Goal: Check status: Check status

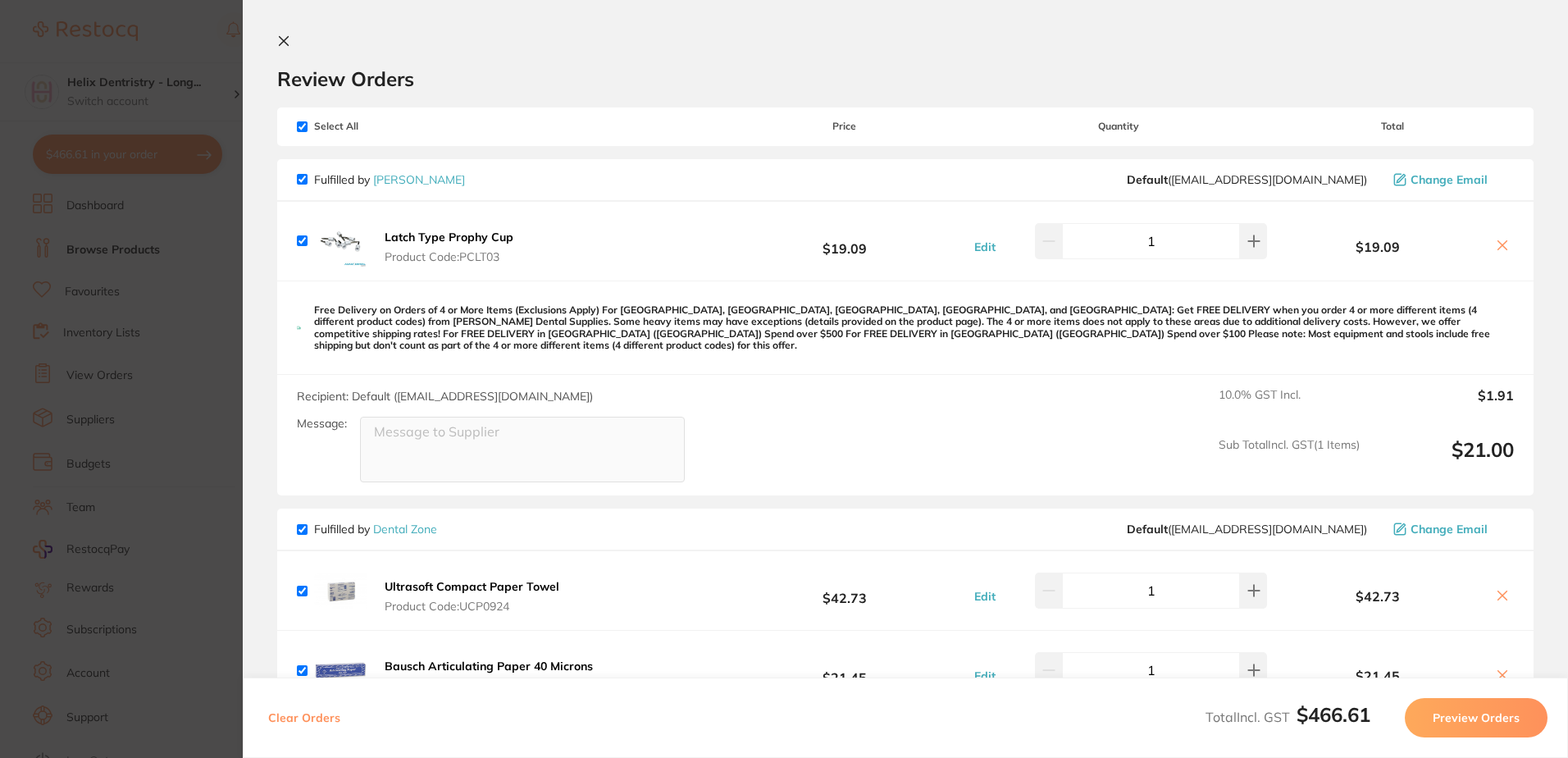
click at [201, 313] on section "Update RRP Set your pre negotiated price for this item. Item Agreed RRP (excl. …" at bounding box center [784, 379] width 1568 height 758
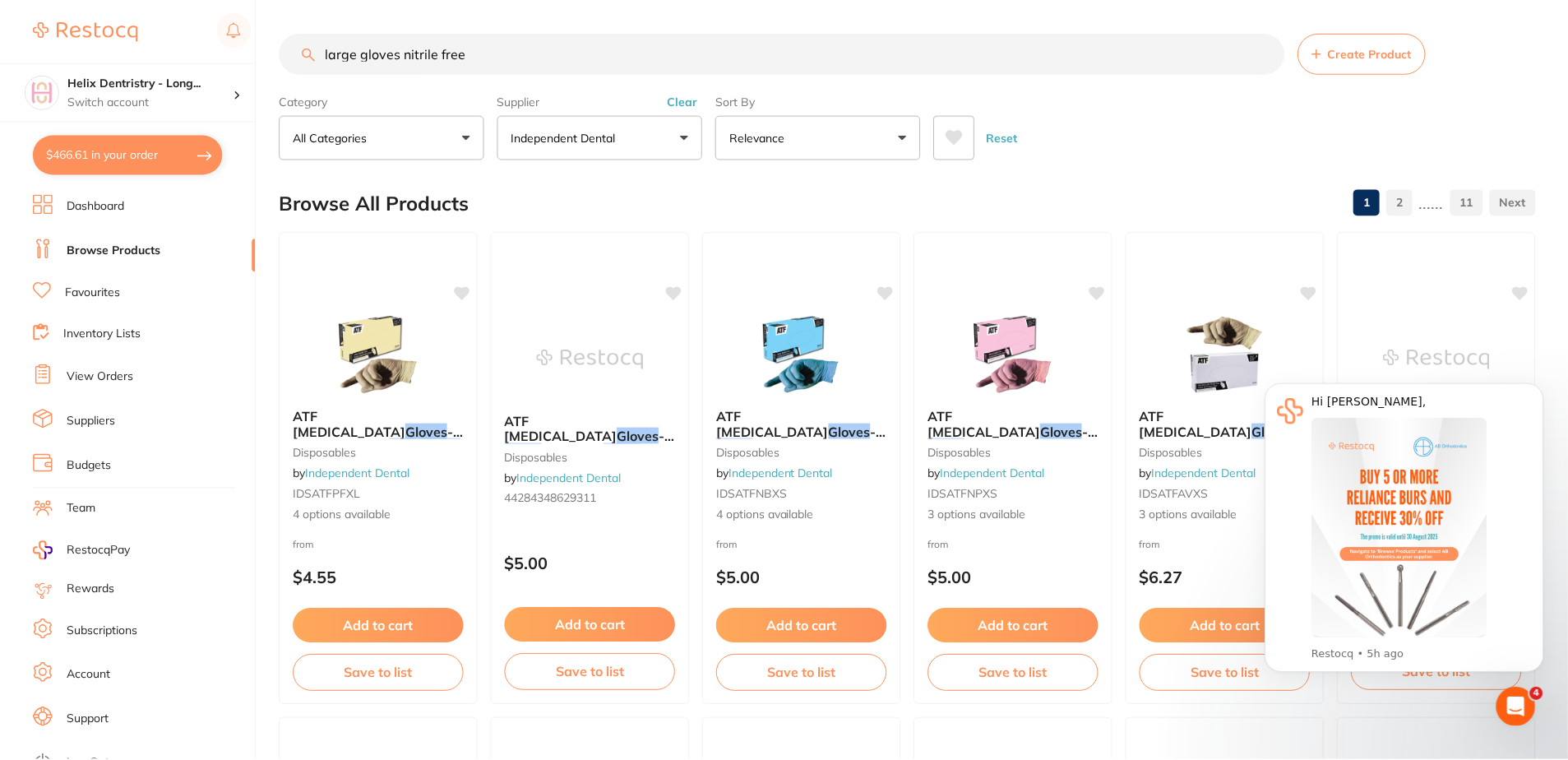
scroll to position [1, 0]
click at [97, 368] on li "View Orders" at bounding box center [144, 376] width 223 height 25
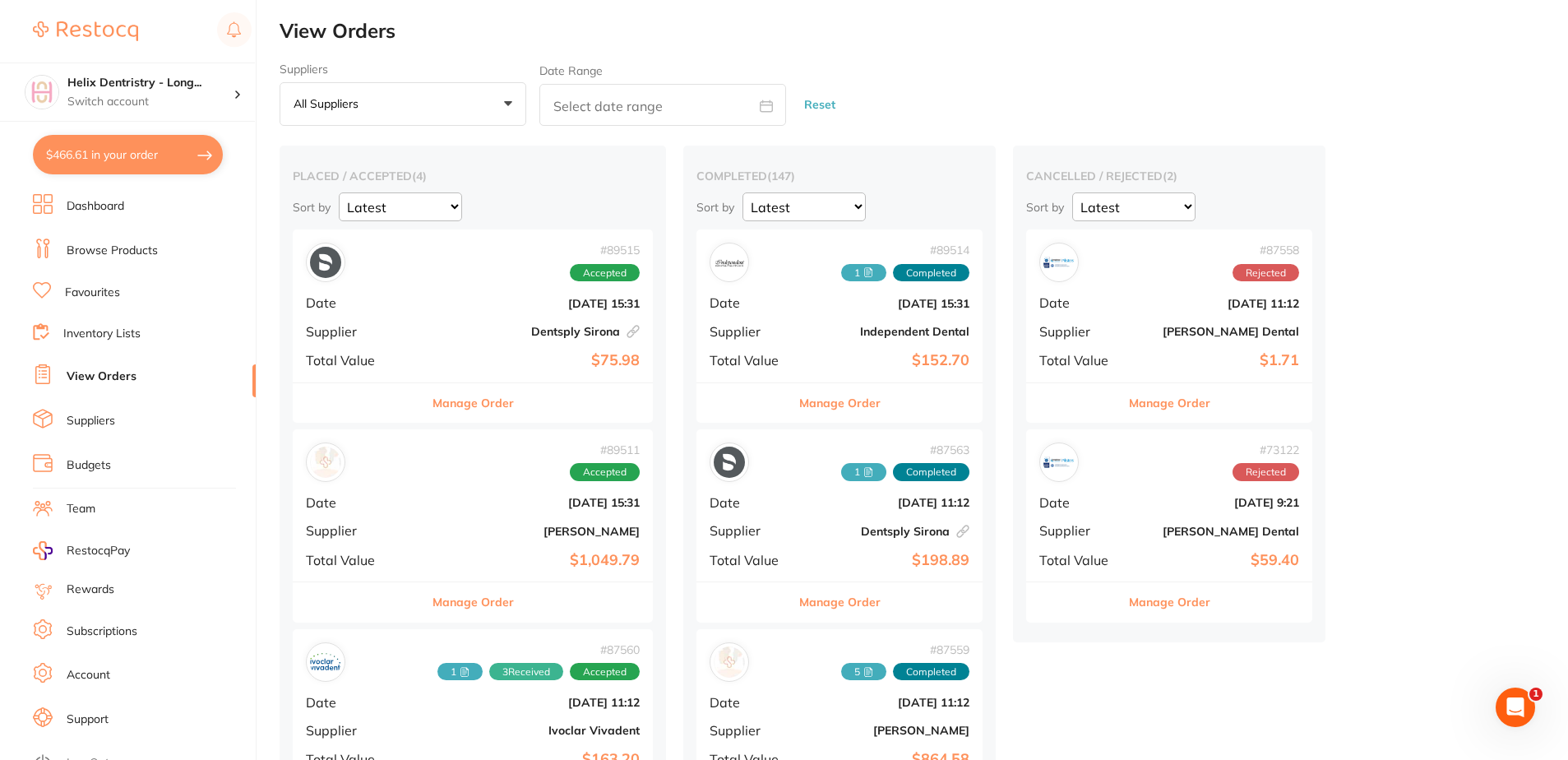
click at [522, 509] on b "[DATE] 15:31" at bounding box center [532, 502] width 213 height 13
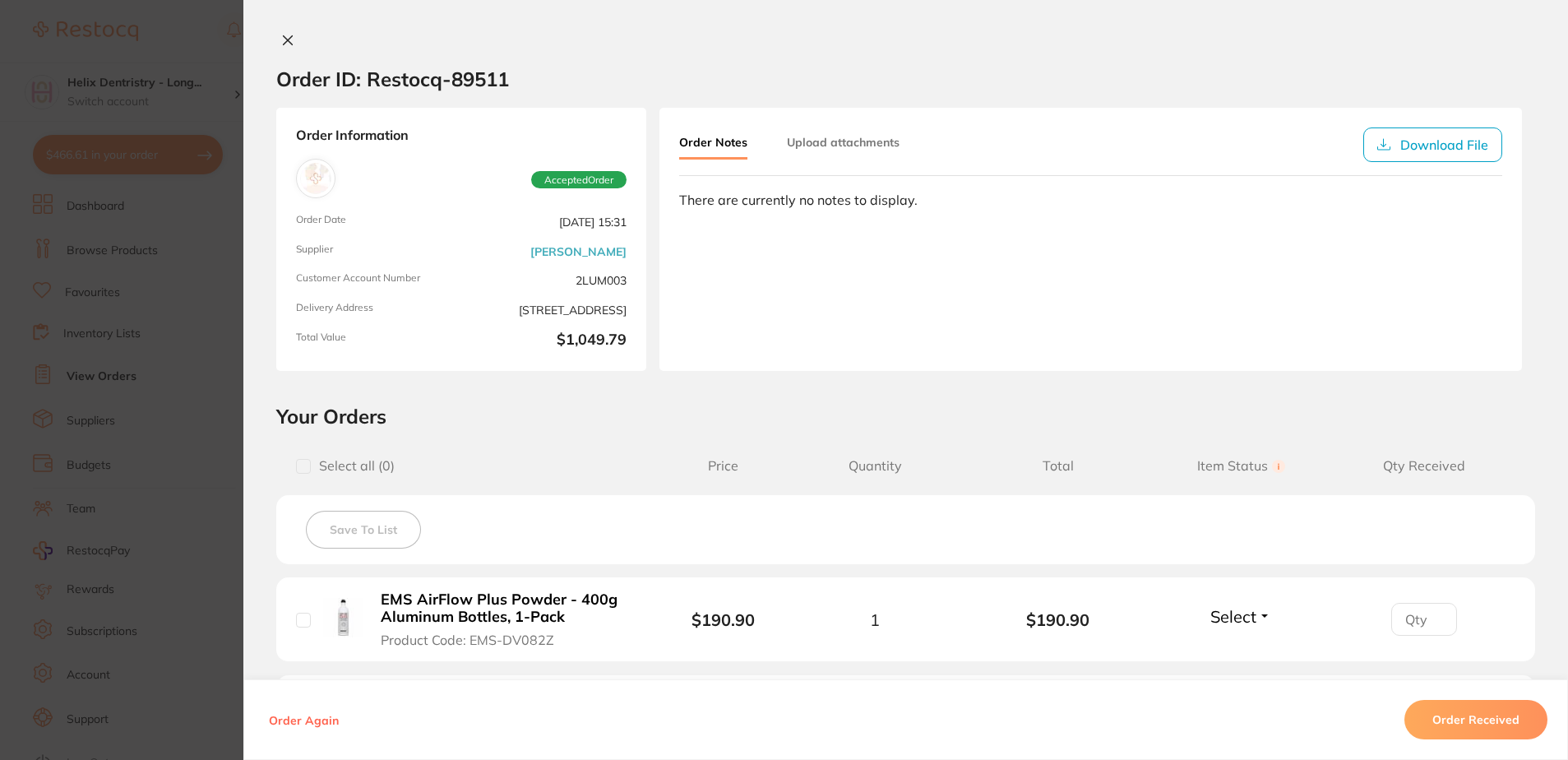
click at [163, 291] on section "Order ID: Restocq- 89511 Order Information Accepted Order Order Date [DATE] 15:…" at bounding box center [784, 380] width 1568 height 760
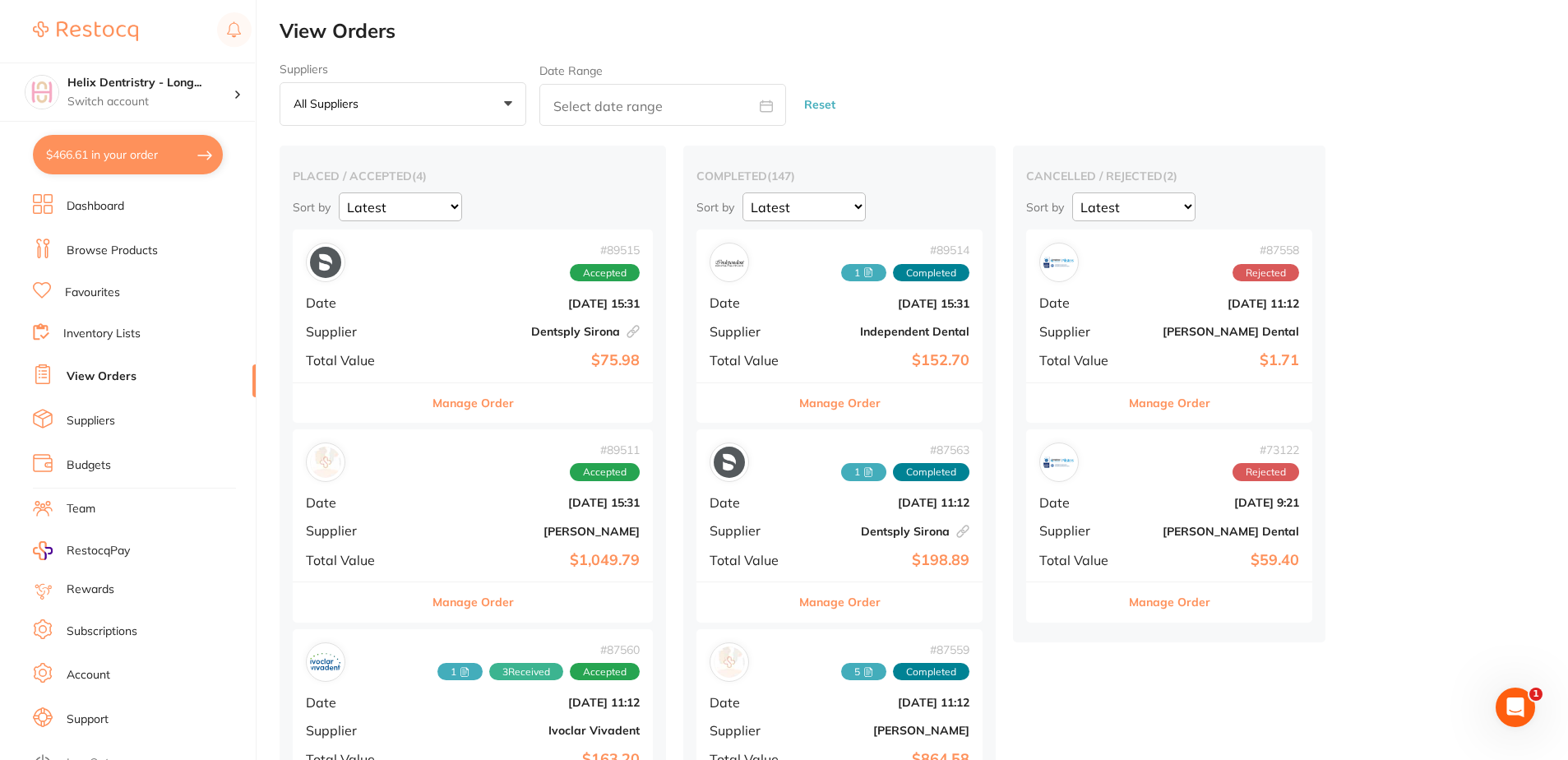
click at [161, 156] on button "$466.61 in your order" at bounding box center [128, 154] width 190 height 40
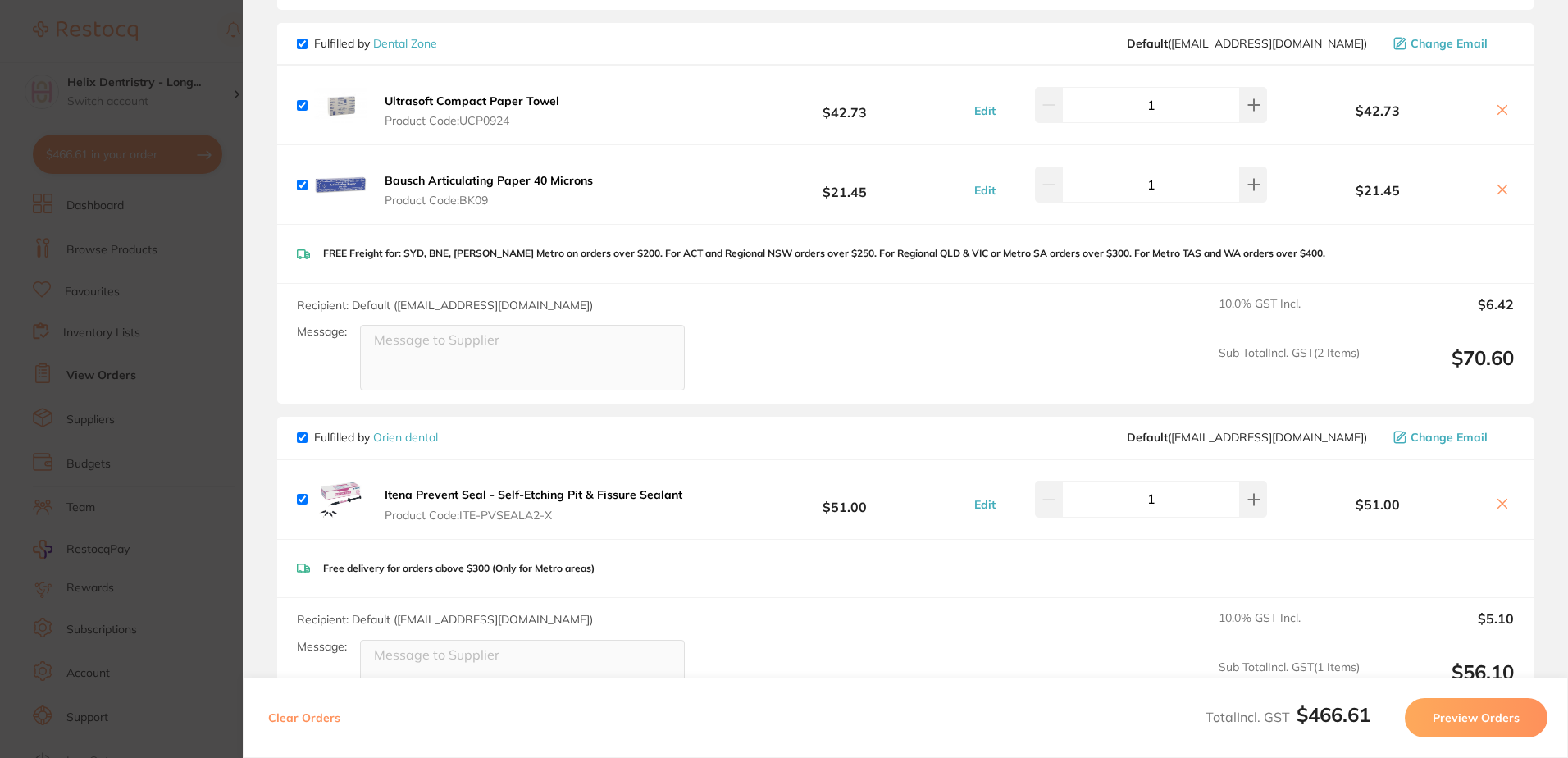
scroll to position [492, 0]
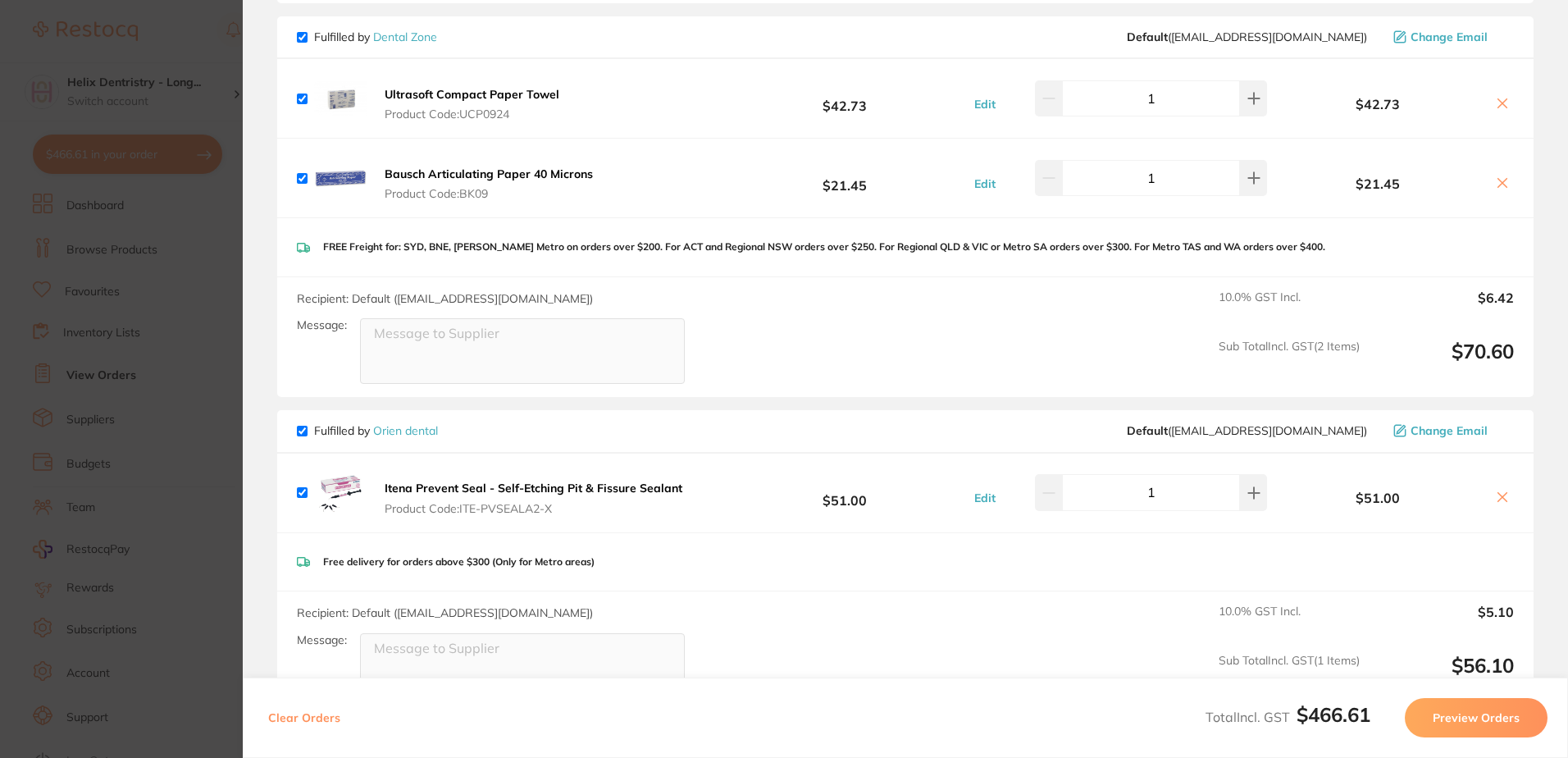
click at [125, 279] on section "Update RRP Set your pre negotiated price for this item. Item Agreed RRP (excl. …" at bounding box center [784, 379] width 1568 height 758
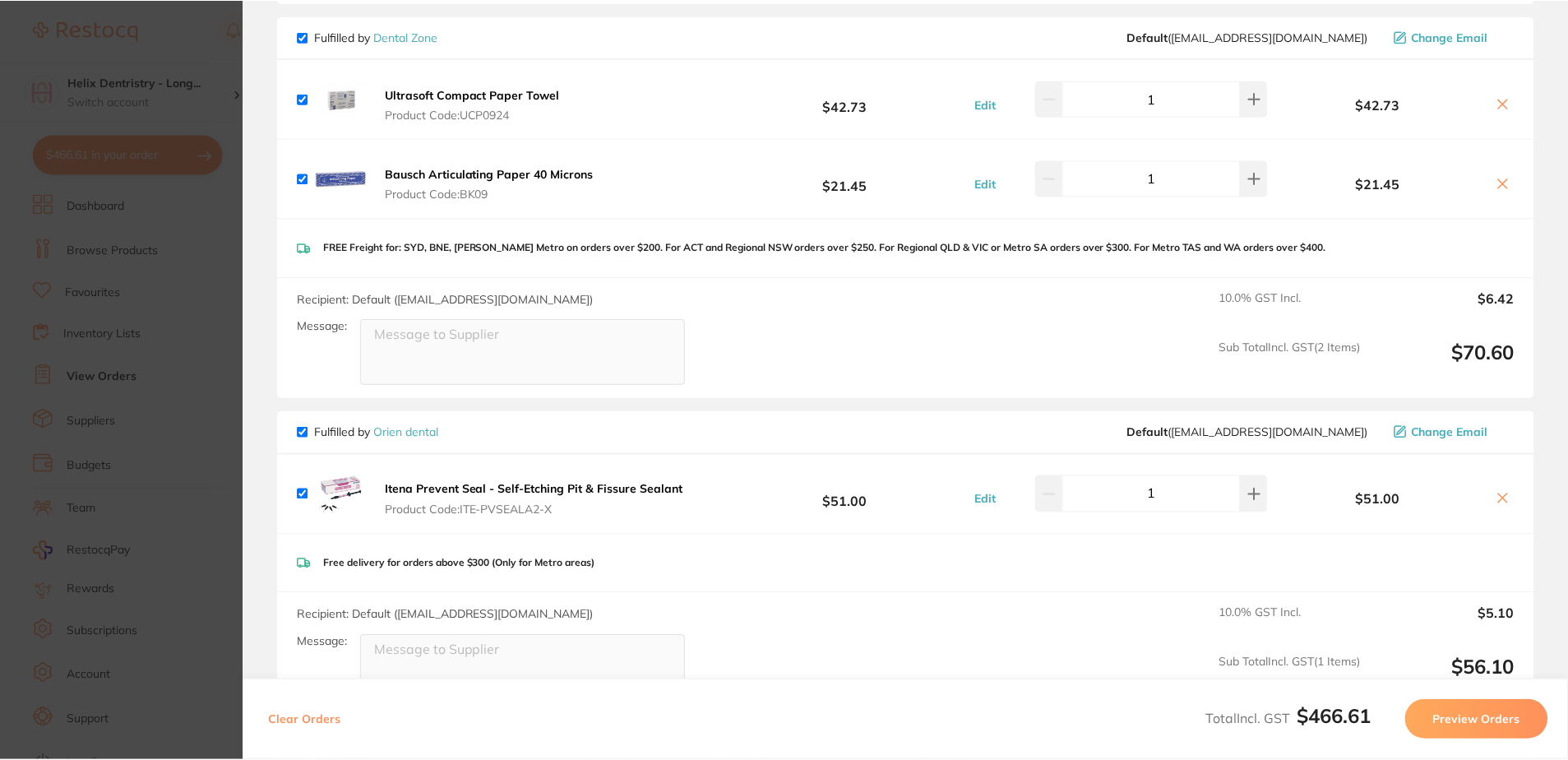
scroll to position [1, 0]
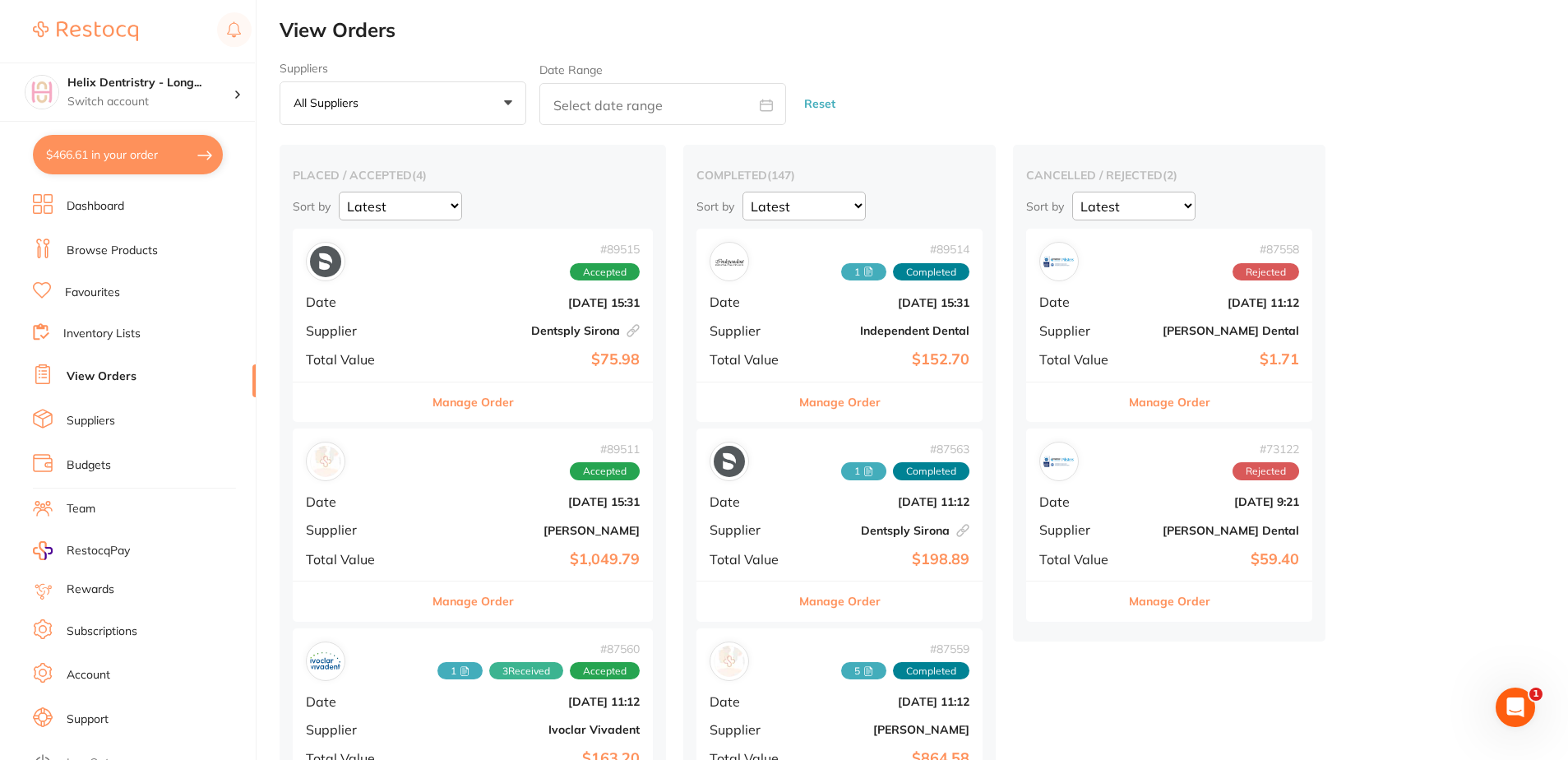
click at [506, 551] on b "$1,049.79" at bounding box center [532, 559] width 213 height 17
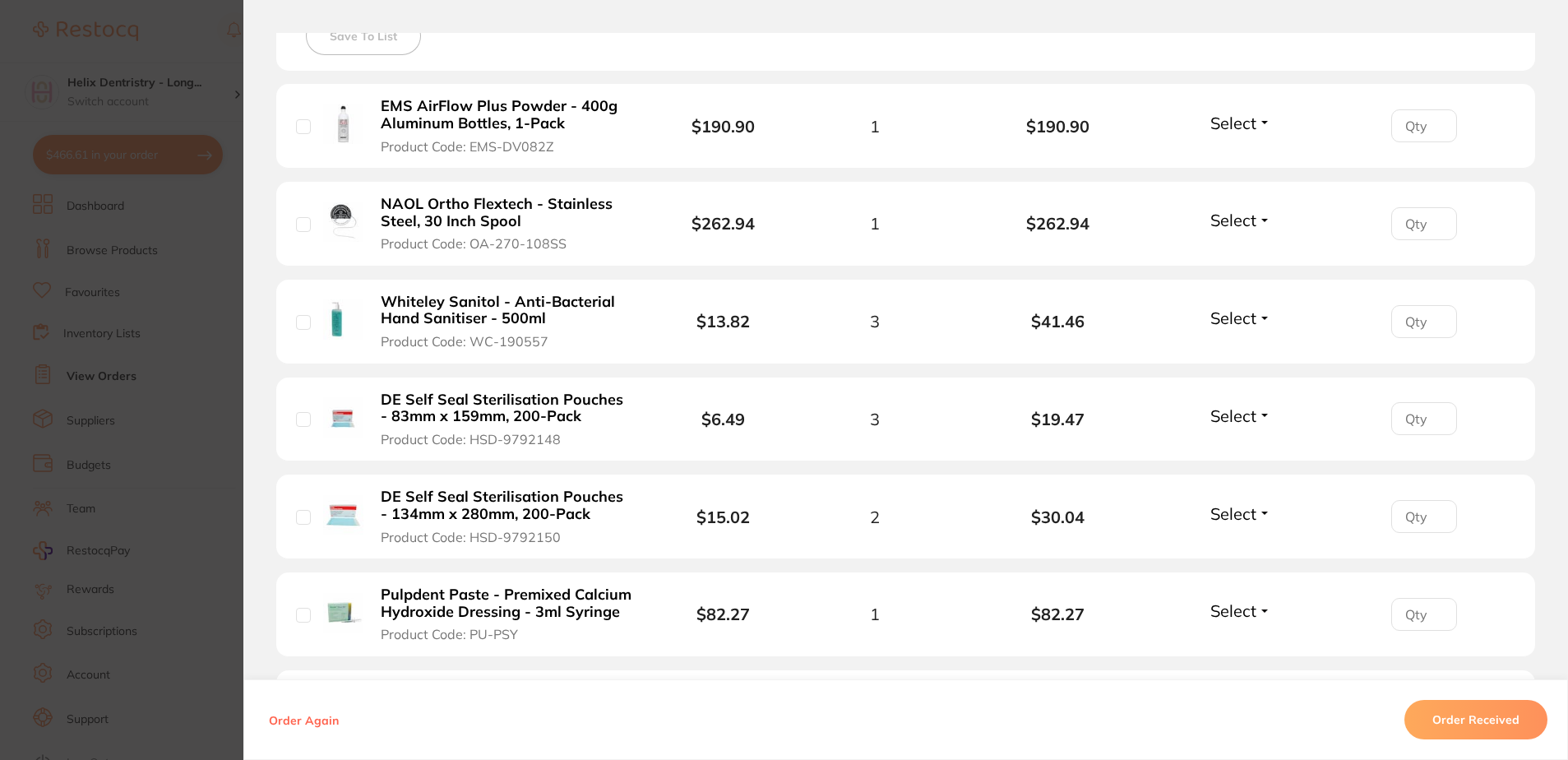
scroll to position [411, 0]
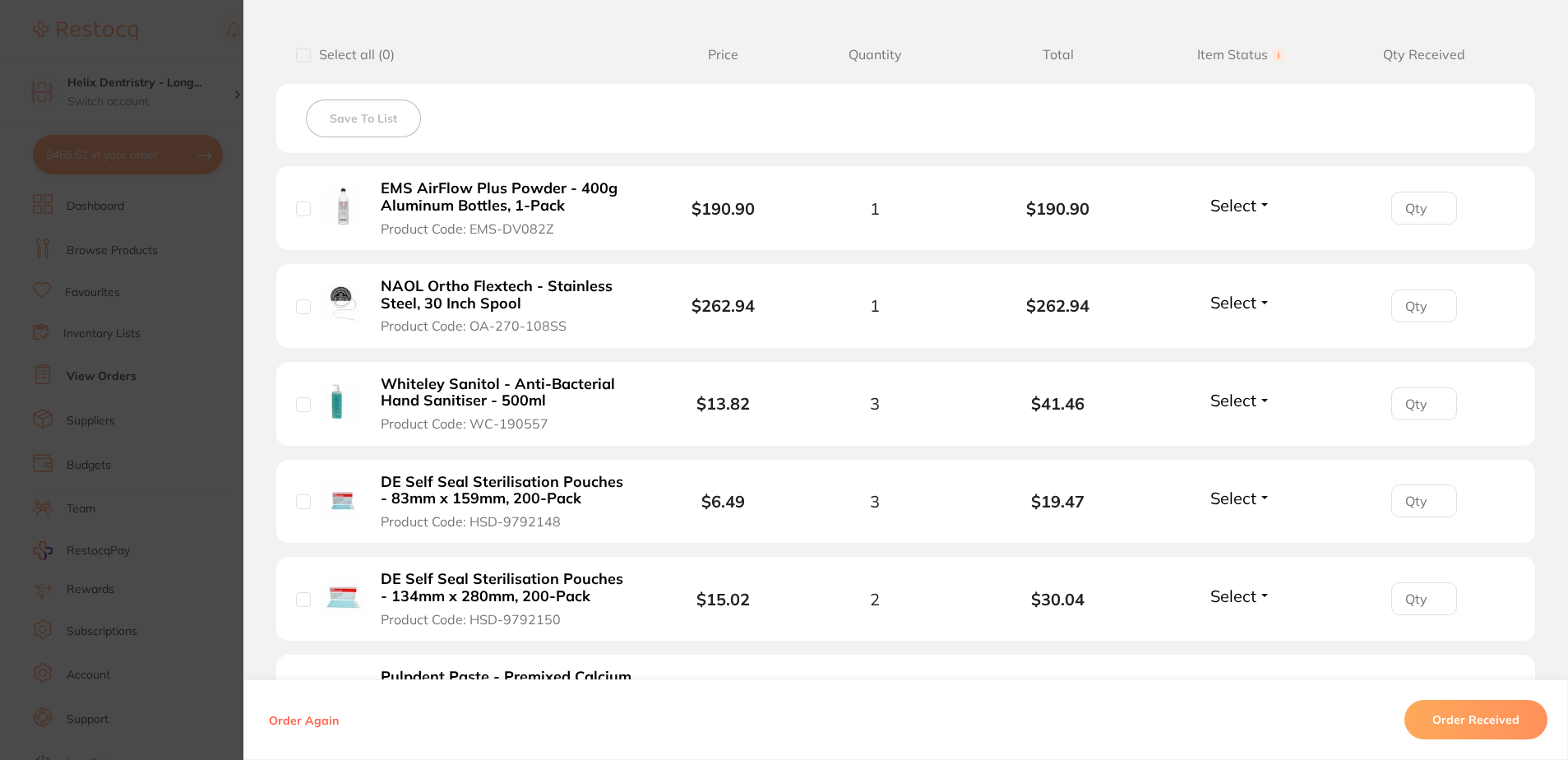
click at [167, 253] on section "Order ID: Restocq- 89511 Order Information Accepted Order Order Date [DATE] 15:…" at bounding box center [784, 380] width 1568 height 760
